Goal: Task Accomplishment & Management: Manage account settings

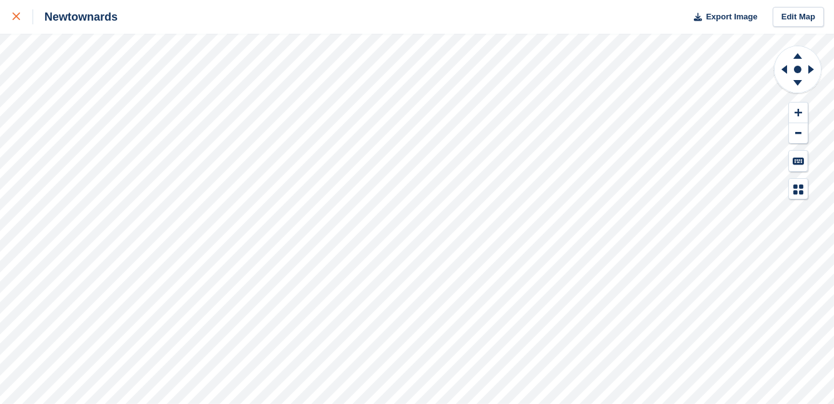
click at [17, 14] on icon at bounding box center [17, 17] width 8 height 8
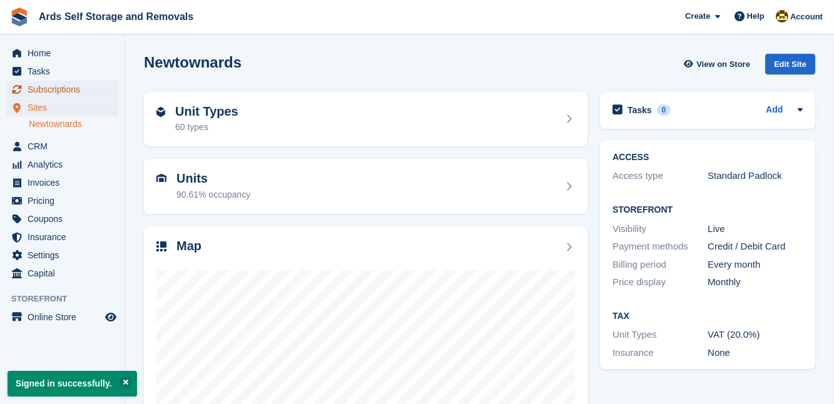
click at [53, 89] on span "Subscriptions" at bounding box center [65, 90] width 75 height 18
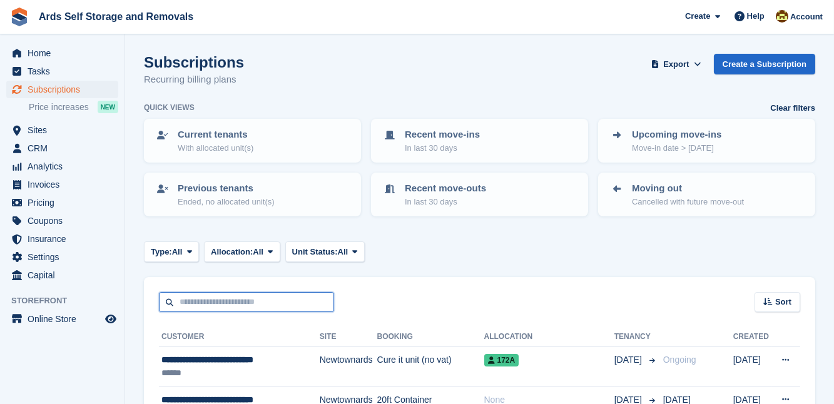
click at [192, 300] on input "text" at bounding box center [246, 302] width 175 height 21
type input "******"
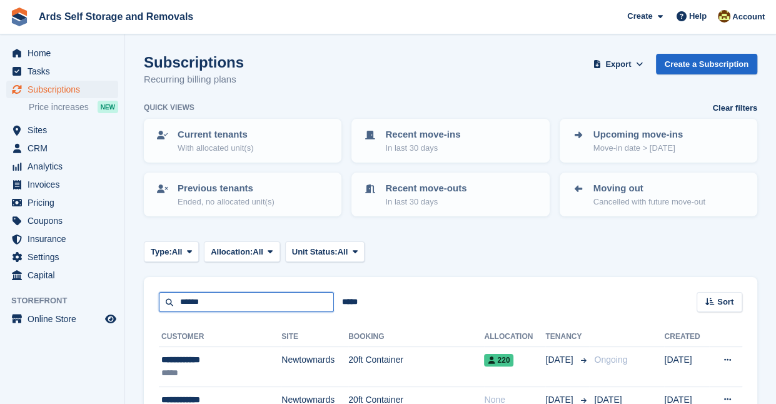
click at [224, 301] on input "******" at bounding box center [246, 302] width 175 height 21
click at [132, 362] on section "Subscriptions Recurring billing plans Export Export Subscriptions Export a CSV …" at bounding box center [450, 324] width 651 height 648
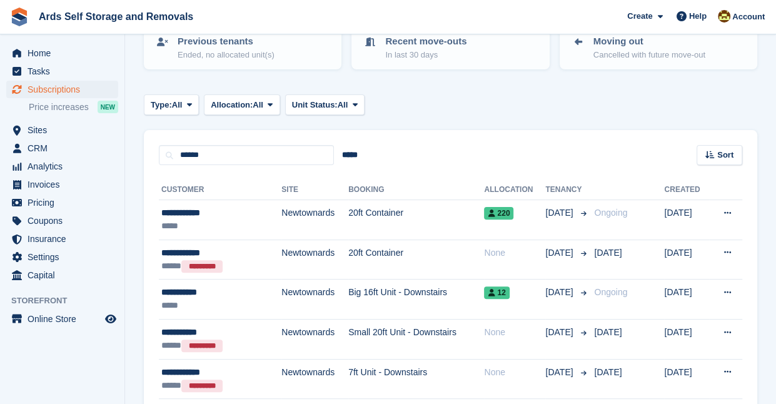
scroll to position [159, 0]
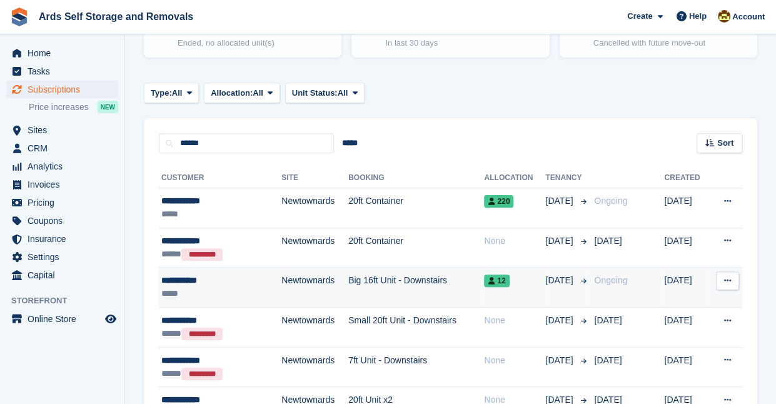
click at [417, 278] on td "Big 16ft Unit - Downstairs" at bounding box center [416, 288] width 136 height 40
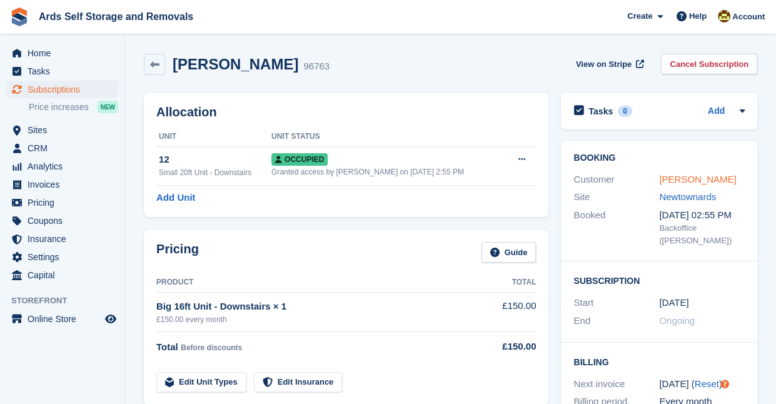
click at [683, 178] on link "Neil Morrow" at bounding box center [697, 179] width 77 height 11
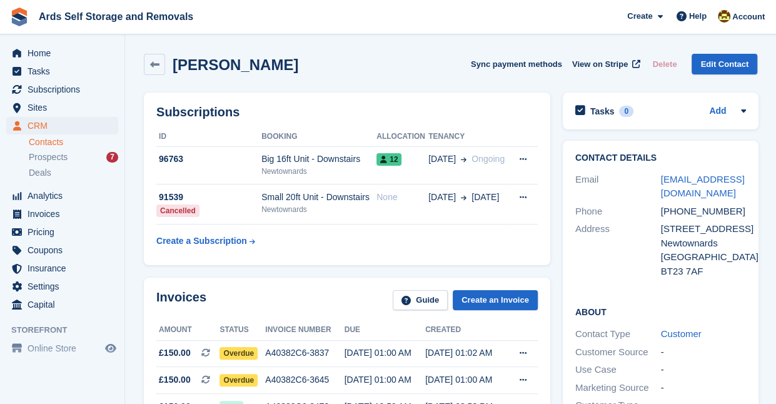
click at [557, 307] on div "Contact Details Email neilmorrow83@goolemail.com Phone +447960897877 Address 26…" at bounding box center [661, 357] width 209 height 447
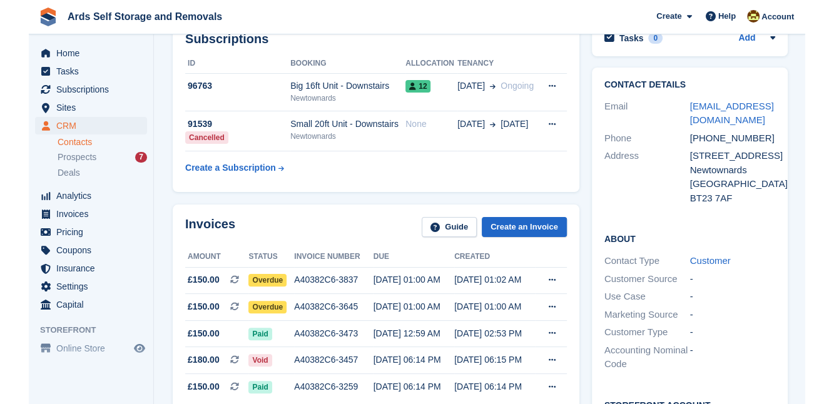
scroll to position [91, 0]
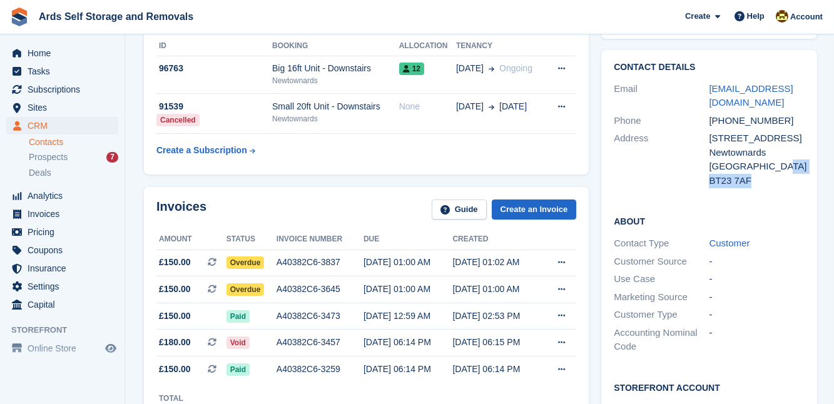
drag, startPoint x: 833, startPoint y: 166, endPoint x: 798, endPoint y: 180, distance: 37.9
